Goal: Check status: Check status

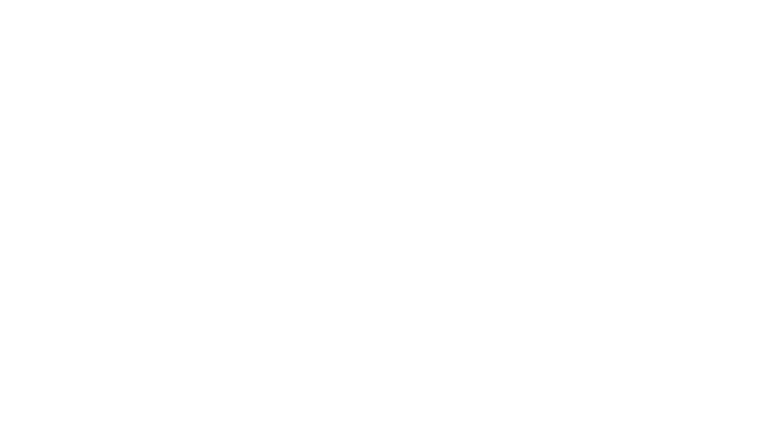
select select "100"
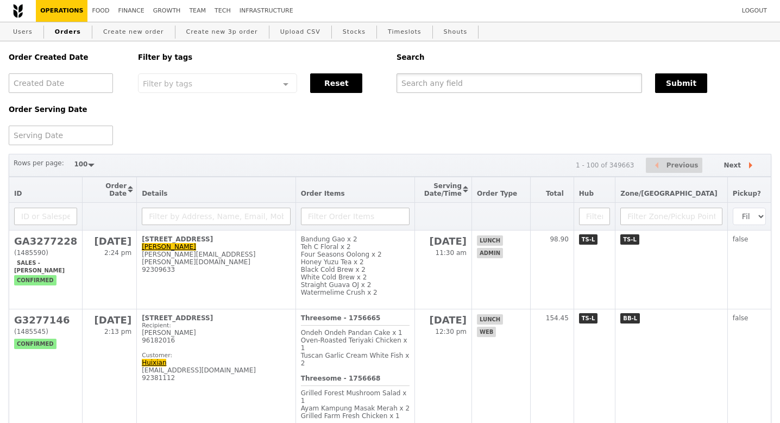
click at [442, 92] on input "text" at bounding box center [520, 83] width 246 height 20
paste input "G3274519"
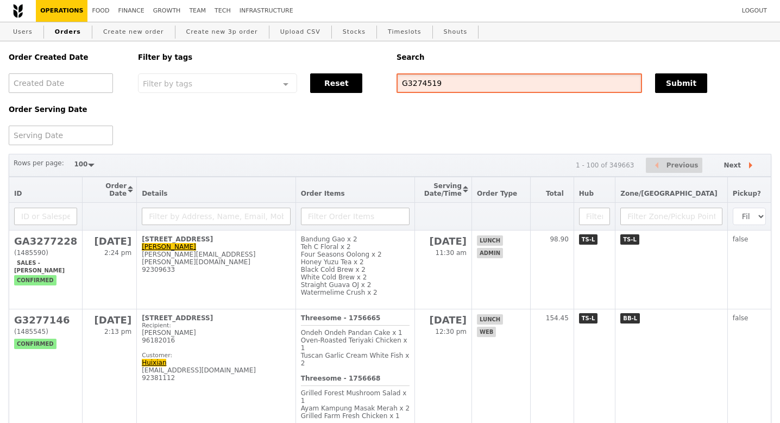
type input "G3274519"
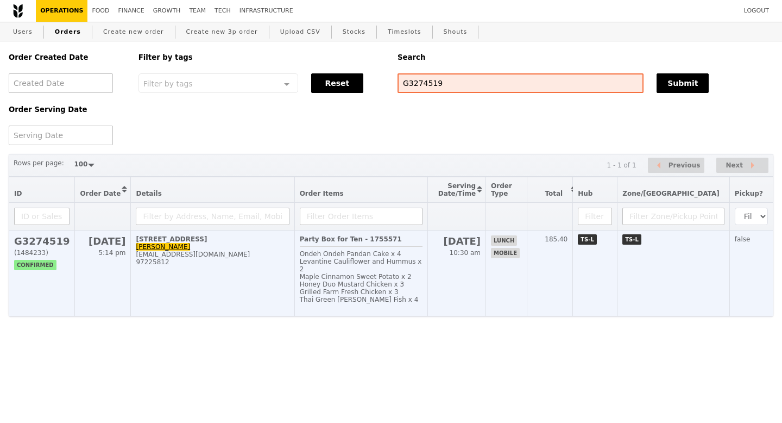
click at [184, 245] on td "[STREET_ADDRESS][PERSON_NAME] [PERSON_NAME][EMAIL_ADDRESS][DOMAIN_NAME] 97225812" at bounding box center [213, 273] width 164 height 86
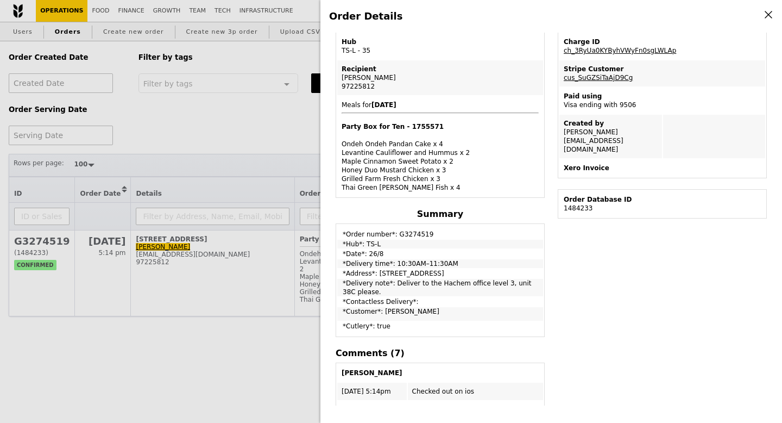
scroll to position [210, 0]
